Goal: Task Accomplishment & Management: Use online tool/utility

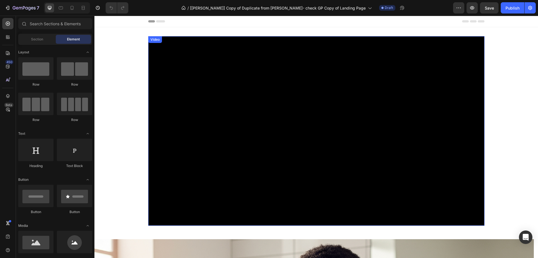
click at [150, 39] on div "Video" at bounding box center [154, 39] width 11 height 5
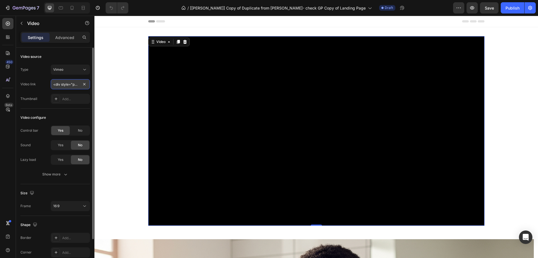
click at [60, 84] on input "<div style="padding:56.25% 0 0 0;position:relative;"><iframe src="[URL][DOMAIN_…" at bounding box center [70, 84] width 39 height 10
click at [185, 42] on icon at bounding box center [185, 42] width 4 height 4
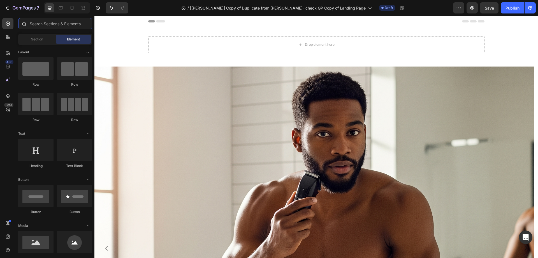
click at [51, 21] on input "text" at bounding box center [55, 23] width 74 height 11
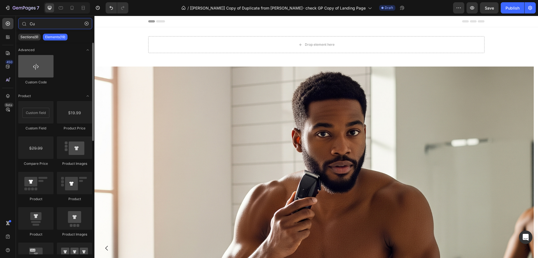
type input "Cu"
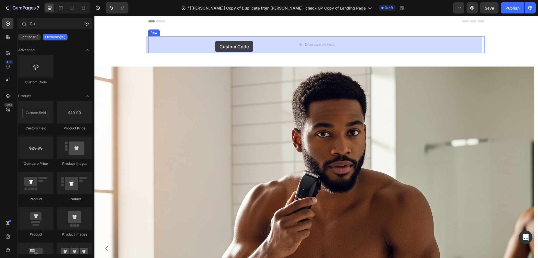
drag, startPoint x: 123, startPoint y: 89, endPoint x: 215, endPoint y: 41, distance: 104.2
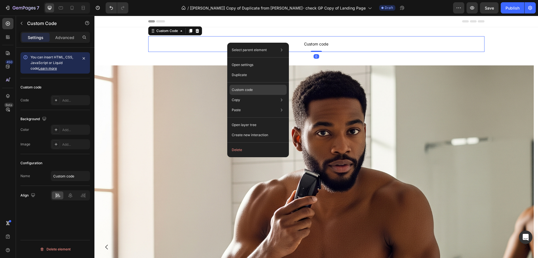
click at [246, 87] on p "Custom code" at bounding box center [242, 89] width 21 height 5
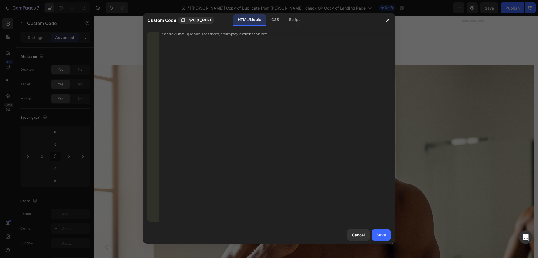
click at [204, 70] on div "Insert the custom Liquid code, add snippets, or third-party installation code h…" at bounding box center [275, 130] width 232 height 197
paste textarea
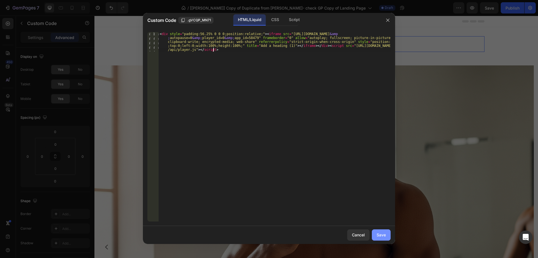
click at [380, 237] on div "Save" at bounding box center [381, 235] width 9 height 6
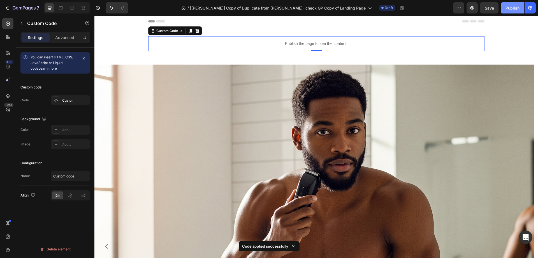
click at [506, 8] on button "Publish" at bounding box center [513, 7] width 24 height 11
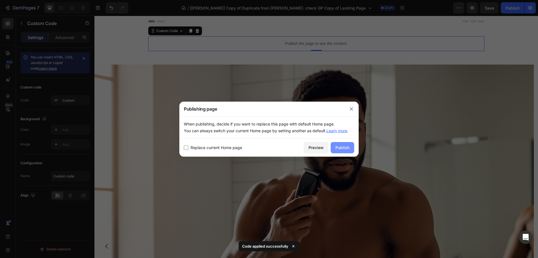
click at [343, 149] on div "Publish" at bounding box center [343, 147] width 14 height 6
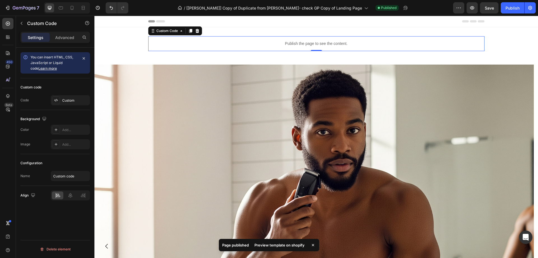
click at [278, 242] on div "Preview template on shopify" at bounding box center [279, 245] width 57 height 8
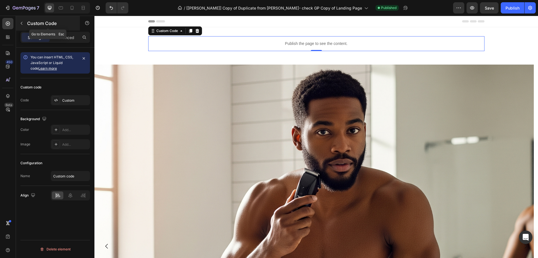
click at [21, 23] on icon "button" at bounding box center [21, 23] width 4 height 4
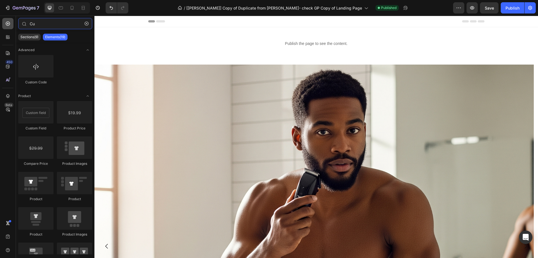
drag, startPoint x: 55, startPoint y: 23, endPoint x: 5, endPoint y: 22, distance: 49.6
click at [5, 22] on div "450 Beta Cu Sections(9) Elements(19) Advanced Custom Code Product [GEOGRAPHIC_D…" at bounding box center [47, 137] width 94 height 242
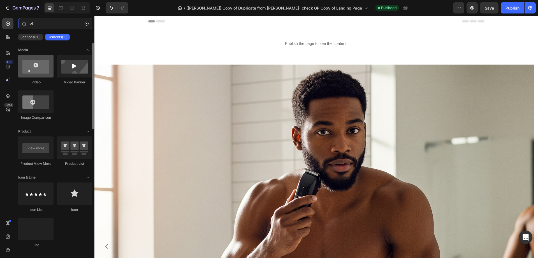
type input "vi"
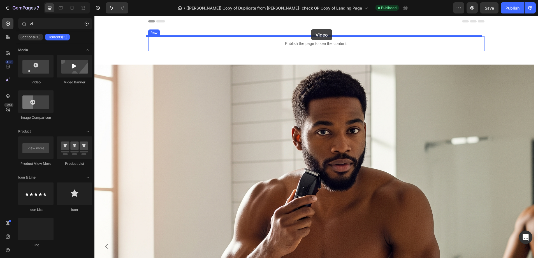
drag, startPoint x: 124, startPoint y: 80, endPoint x: 311, endPoint y: 29, distance: 193.9
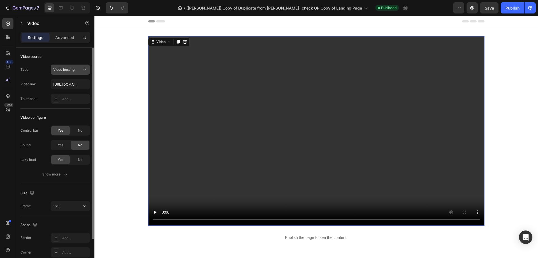
click at [73, 70] on span "Video hosting" at bounding box center [63, 69] width 21 height 4
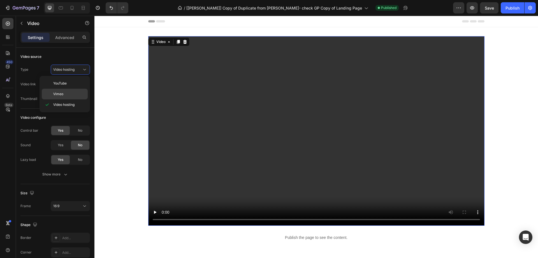
click at [63, 94] on p "Vimeo" at bounding box center [69, 93] width 32 height 5
type input "[URL][DOMAIN_NAME]"
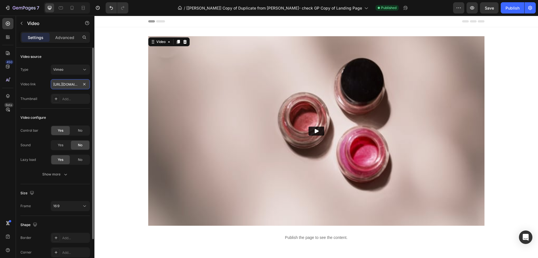
click at [79, 82] on input "[URL][DOMAIN_NAME]" at bounding box center [70, 84] width 39 height 10
paste input "[URL][DOMAIN_NAME]"
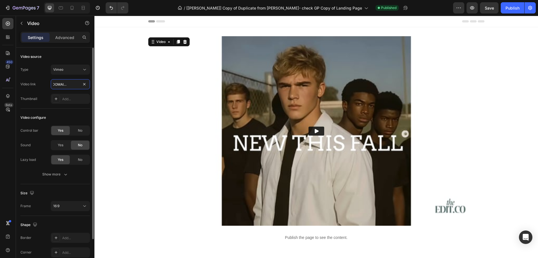
type input "[URL][DOMAIN_NAME]"
click at [45, 86] on div "Video link [URL][DOMAIN_NAME]" at bounding box center [55, 84] width 70 height 10
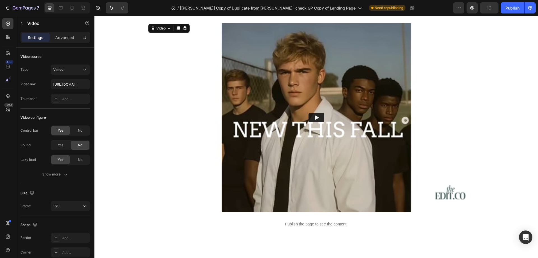
scroll to position [0, 0]
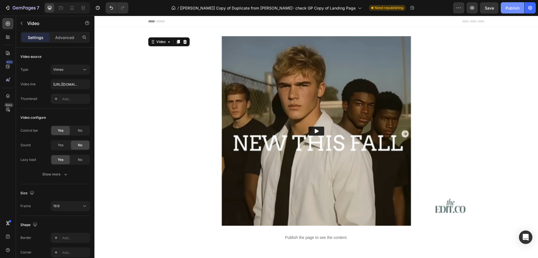
click at [512, 11] on button "Publish" at bounding box center [513, 7] width 24 height 11
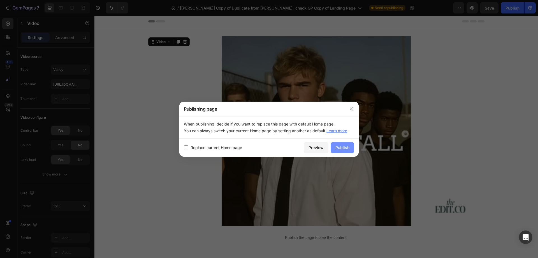
click at [345, 147] on div "Publish" at bounding box center [343, 147] width 14 height 6
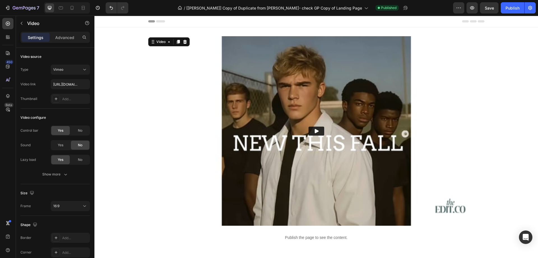
scroll to position [84, 0]
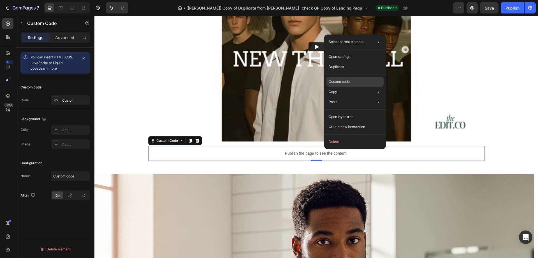
click at [350, 97] on div "Custom code" at bounding box center [355, 102] width 57 height 10
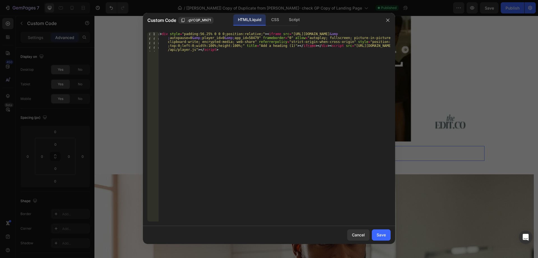
click at [480, 161] on div at bounding box center [269, 129] width 538 height 258
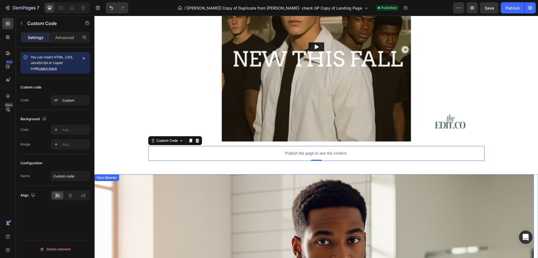
scroll to position [0, 0]
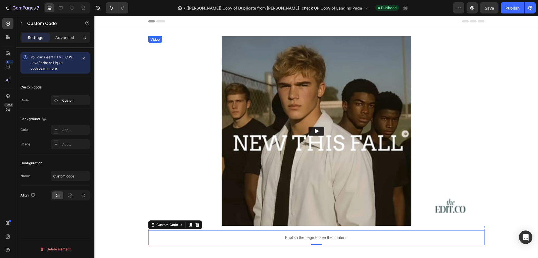
click at [201, 54] on img at bounding box center [316, 130] width 336 height 189
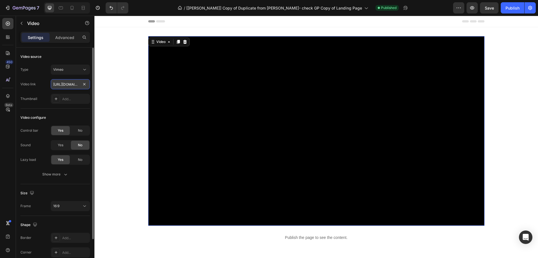
click at [55, 82] on input "[URL][DOMAIN_NAME]" at bounding box center [70, 84] width 39 height 10
click at [167, 43] on icon at bounding box center [169, 42] width 4 height 4
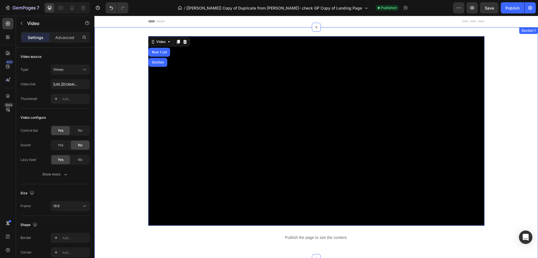
click at [133, 63] on div "Video Row 1 col Section 16 Publish the page to see the content. Custom Code Row" at bounding box center [316, 142] width 444 height 213
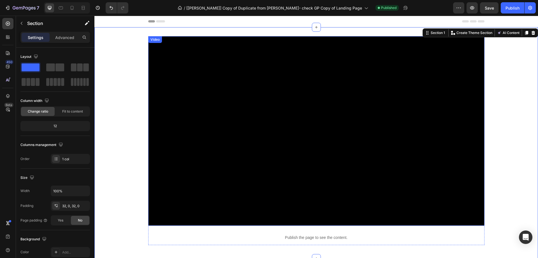
click at [154, 40] on div "Video" at bounding box center [154, 39] width 11 height 5
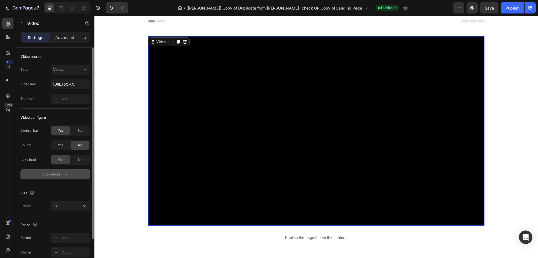
click at [43, 174] on div "Show more" at bounding box center [55, 174] width 26 height 6
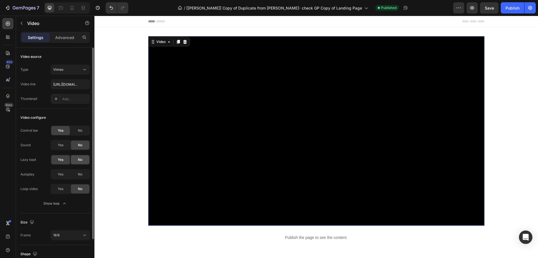
click at [80, 160] on span "No" at bounding box center [80, 159] width 4 height 5
click at [61, 175] on span "Yes" at bounding box center [61, 174] width 6 height 5
click at [508, 6] on div "Publish" at bounding box center [513, 8] width 14 height 6
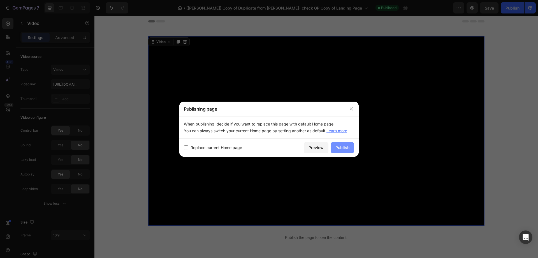
click at [340, 144] on button "Publish" at bounding box center [343, 147] width 24 height 11
